Goal: Navigation & Orientation: Find specific page/section

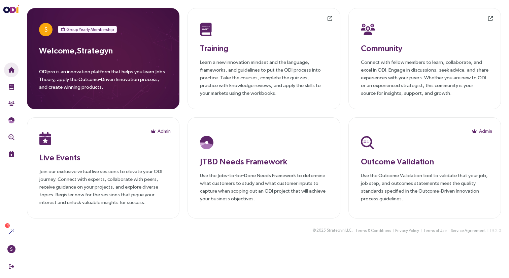
click at [142, 245] on main "S Group Yearly Membership Welcome, Strategyn ODIpro is an innovation platform t…" at bounding box center [264, 139] width 490 height 278
click at [238, 61] on p "Learn a new innovation mindset and the language, frameworks, and guidelines to …" at bounding box center [264, 77] width 128 height 39
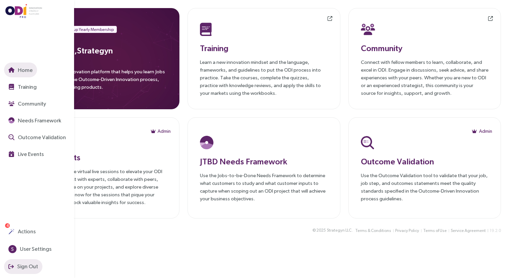
click at [17, 267] on span "Sign Out" at bounding box center [27, 266] width 22 height 8
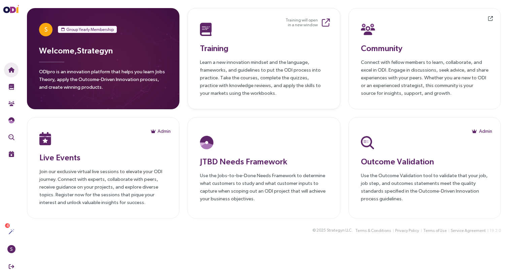
click at [251, 51] on h3 "Training" at bounding box center [264, 48] width 128 height 12
click at [391, 38] on div "Community Connect with fellow members to learn, collaborate, and excel in ODI. …" at bounding box center [425, 59] width 128 height 76
